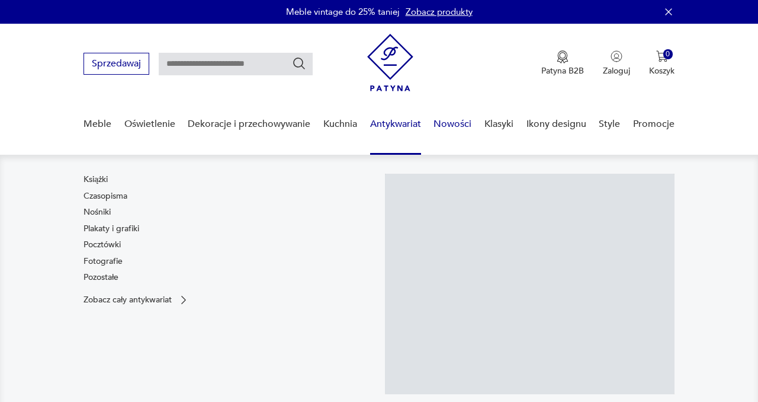
click at [461, 129] on link "Nowości" at bounding box center [453, 124] width 38 height 46
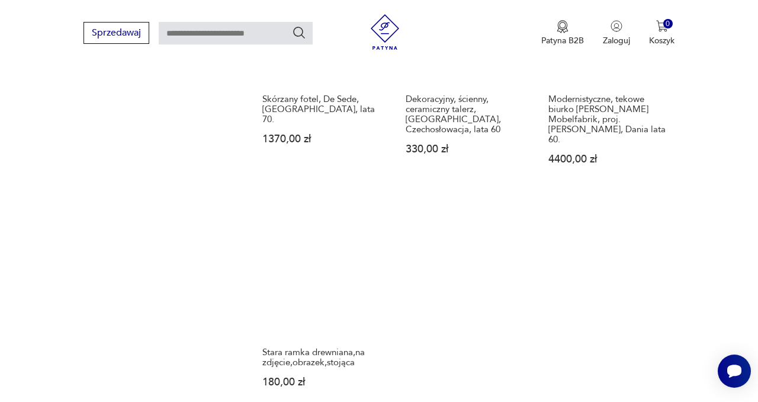
scroll to position [1455, 0]
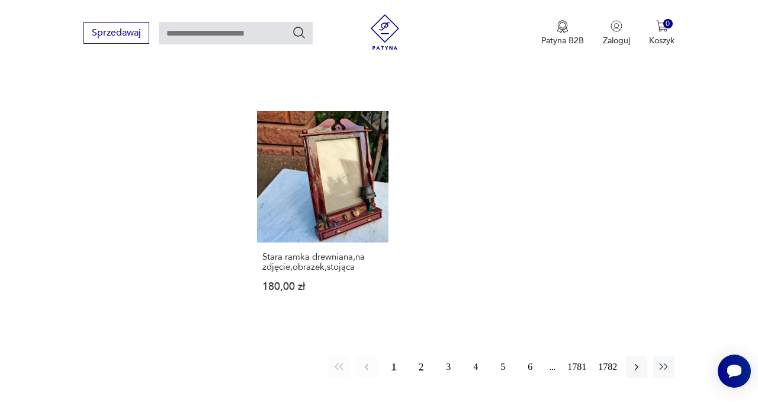
click at [415, 356] on button "2" at bounding box center [420, 366] width 21 height 21
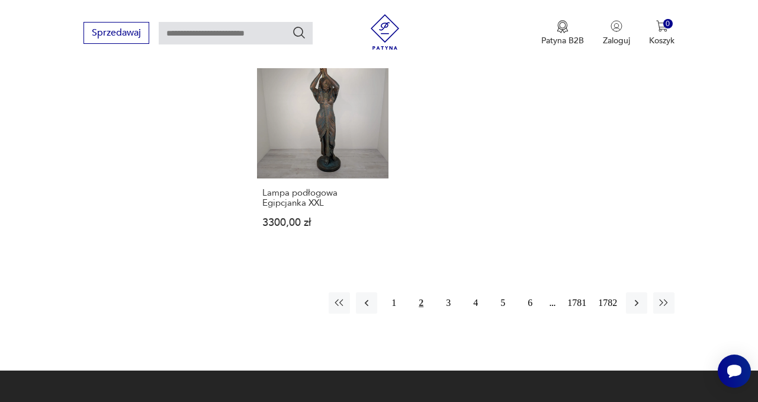
scroll to position [1494, 0]
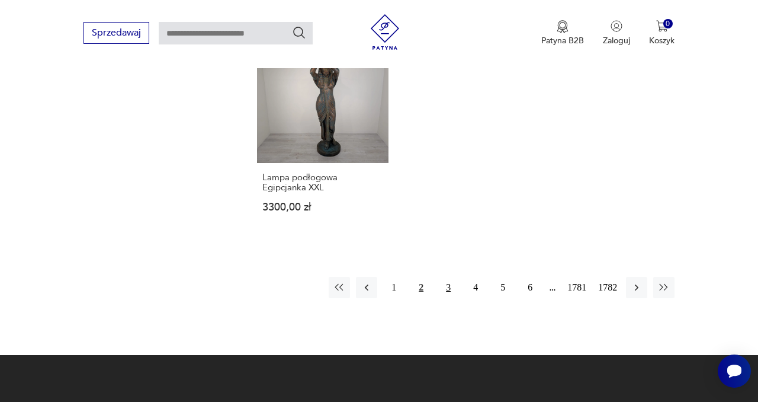
click at [447, 289] on button "3" at bounding box center [448, 287] width 21 height 21
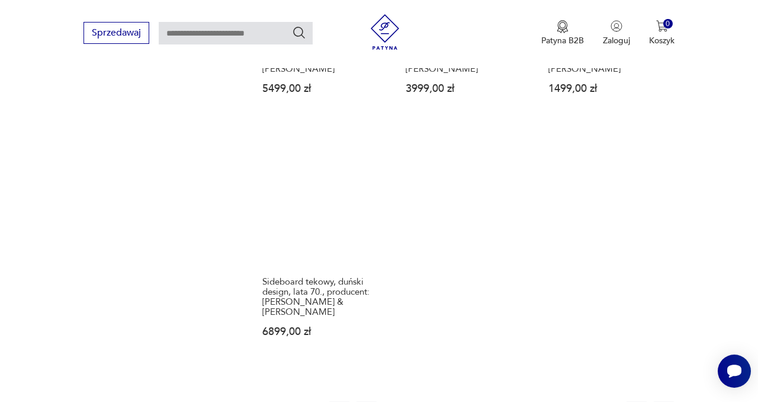
scroll to position [1503, 0]
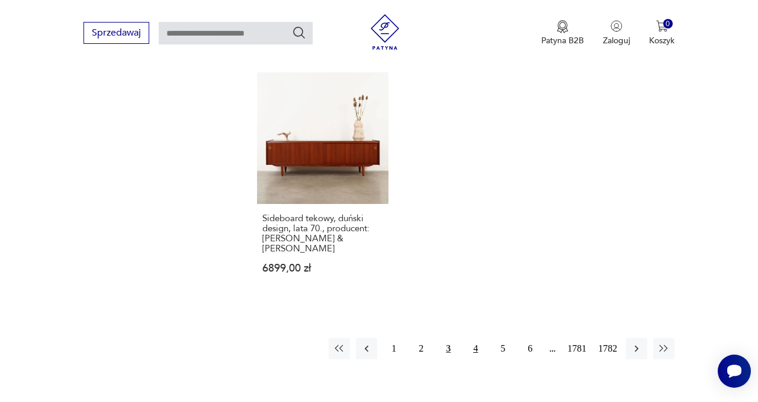
click at [472, 338] on button "4" at bounding box center [475, 348] width 21 height 21
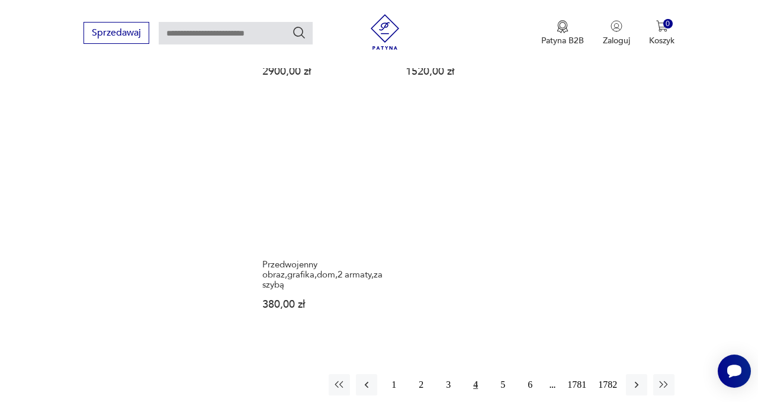
scroll to position [1485, 0]
